Goal: Information Seeking & Learning: Understand process/instructions

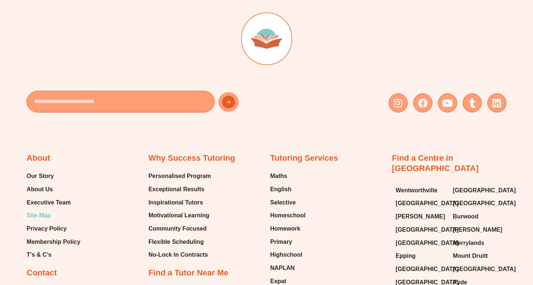
scroll to position [2900, 0]
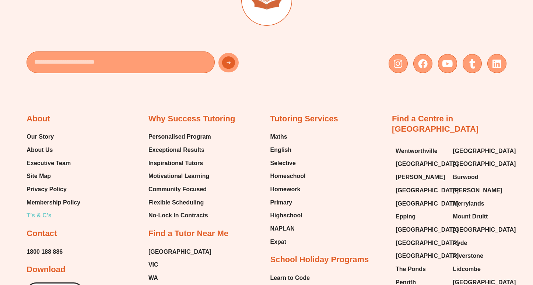
click at [43, 210] on span "T’s & C’s" at bounding box center [39, 215] width 25 height 11
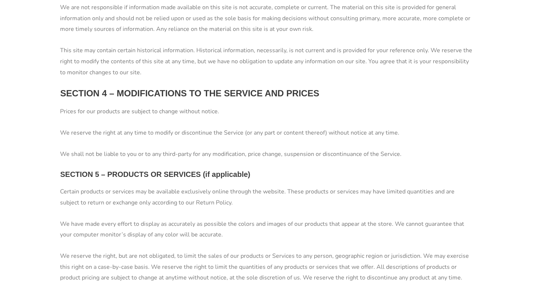
scroll to position [829, 0]
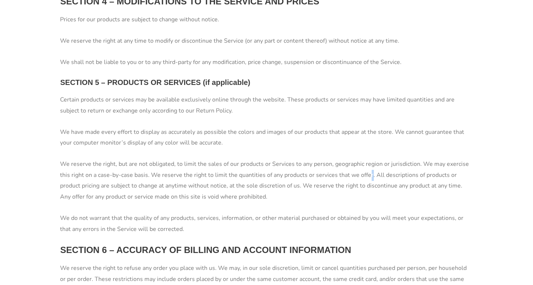
drag, startPoint x: 466, startPoint y: 173, endPoint x: 370, endPoint y: 172, distance: 95.4
click at [370, 172] on p "We reserve the right, but are not obligated, to limit the sales of our products…" at bounding box center [266, 181] width 412 height 44
